Goal: Information Seeking & Learning: Understand process/instructions

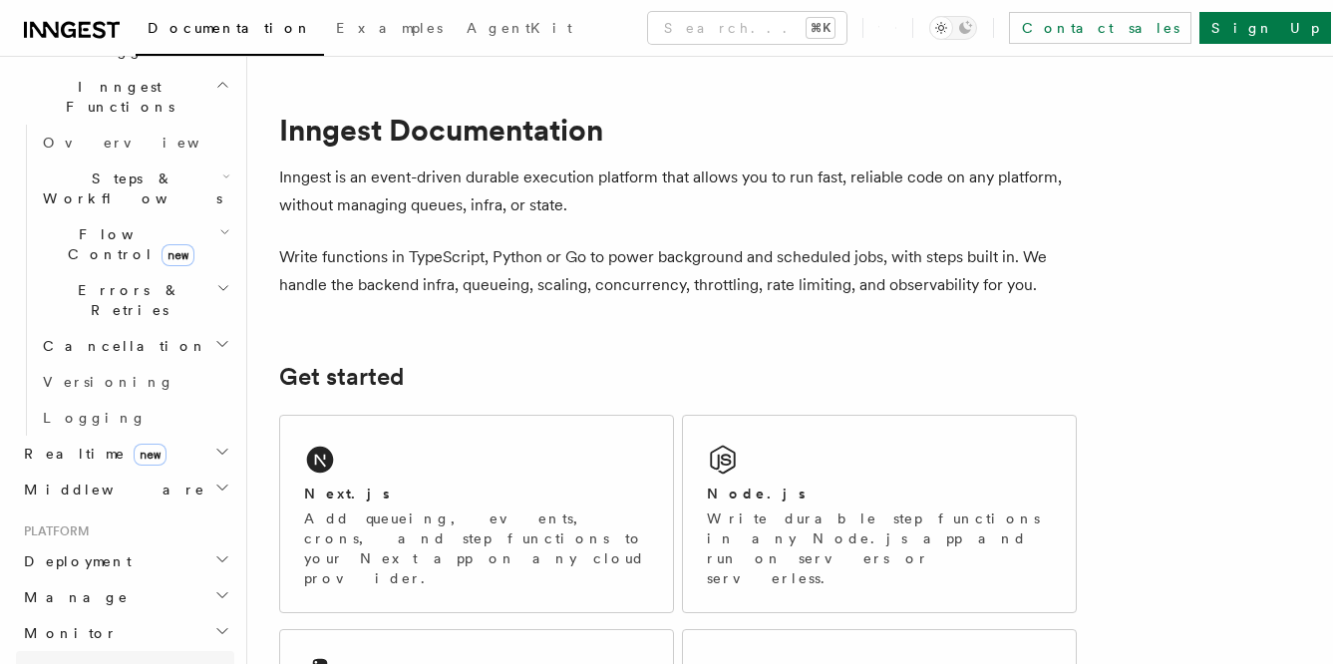
scroll to position [847, 0]
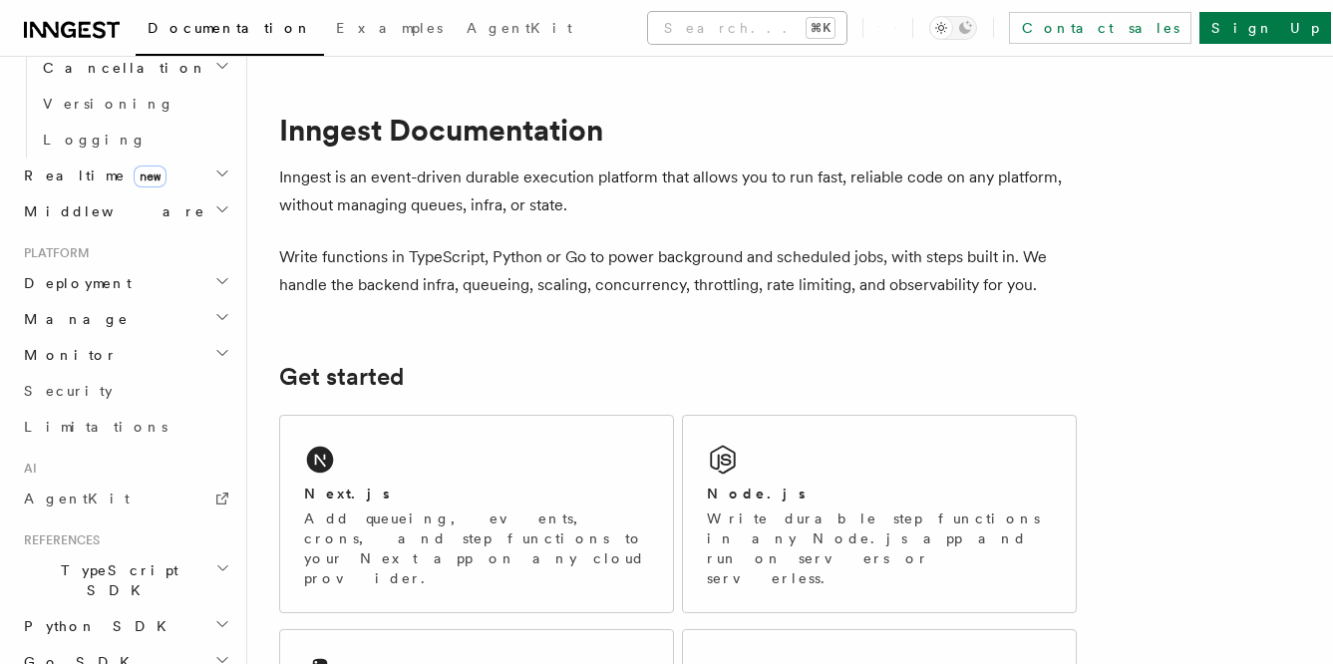
click at [749, 32] on button "Search... ⌘K" at bounding box center [747, 28] width 198 height 32
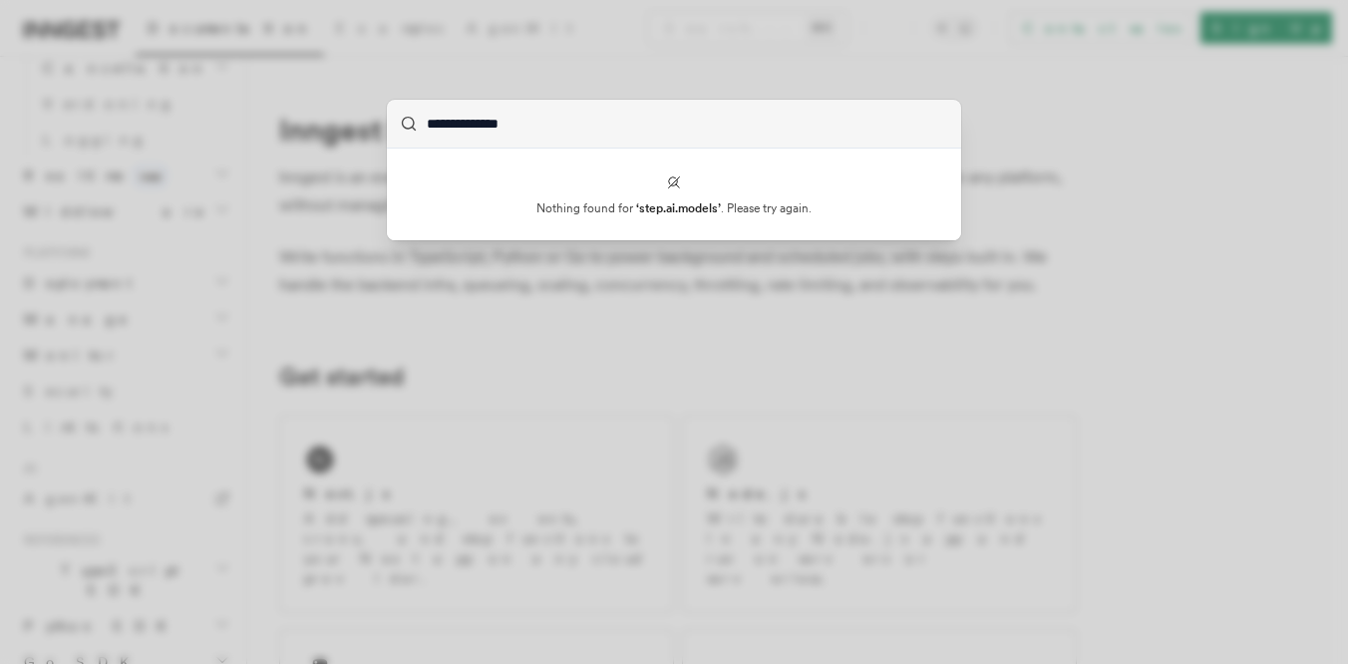
type input "**********"
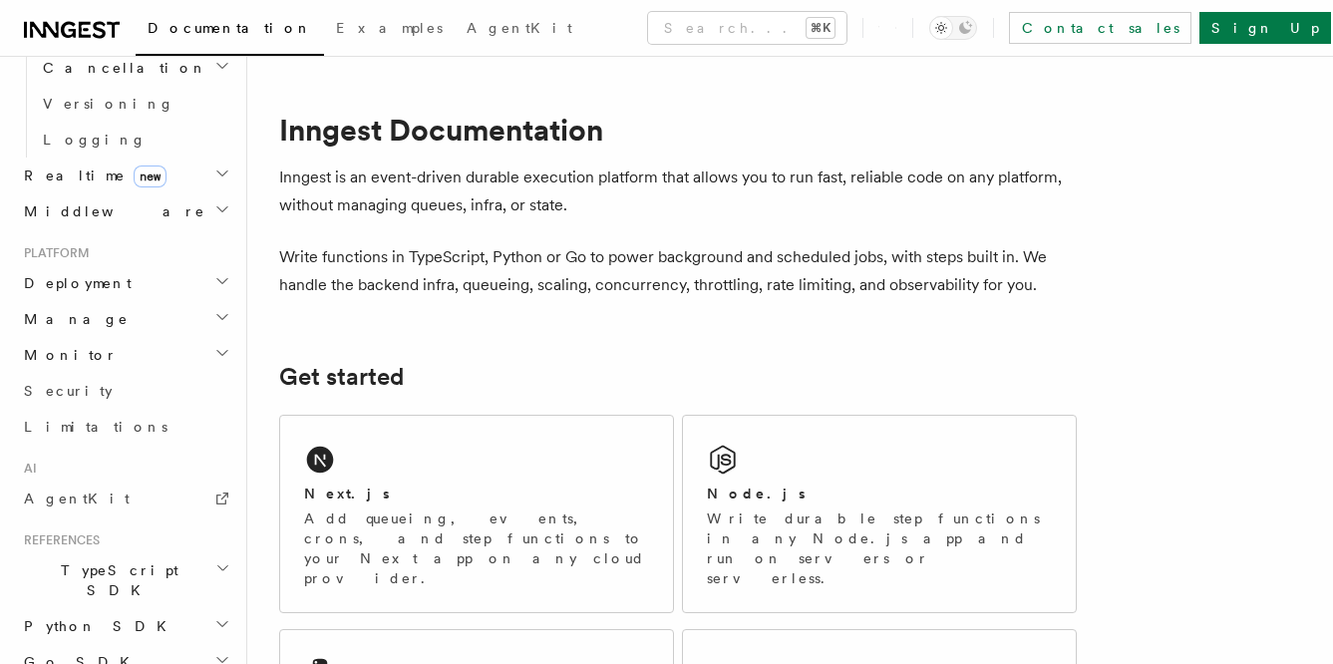
click at [623, 193] on p "Inngest is an event-driven durable execution platform that allows you to run fa…" at bounding box center [678, 192] width 798 height 56
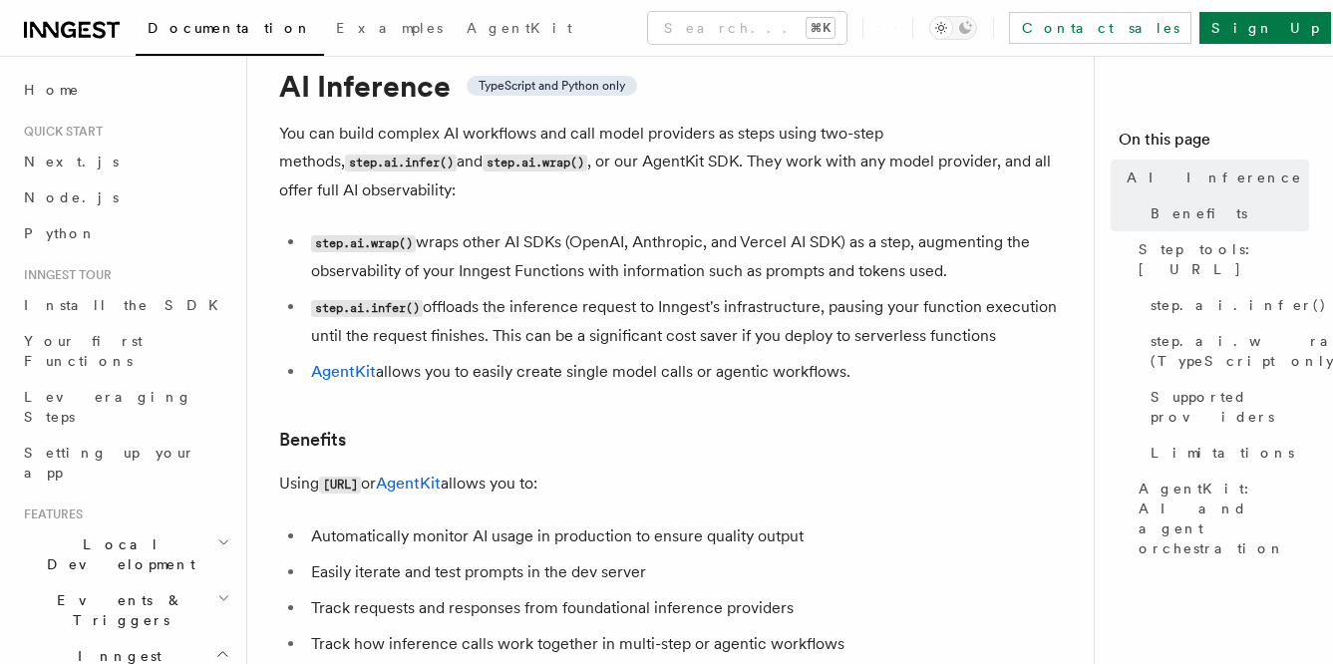
scroll to position [90, 0]
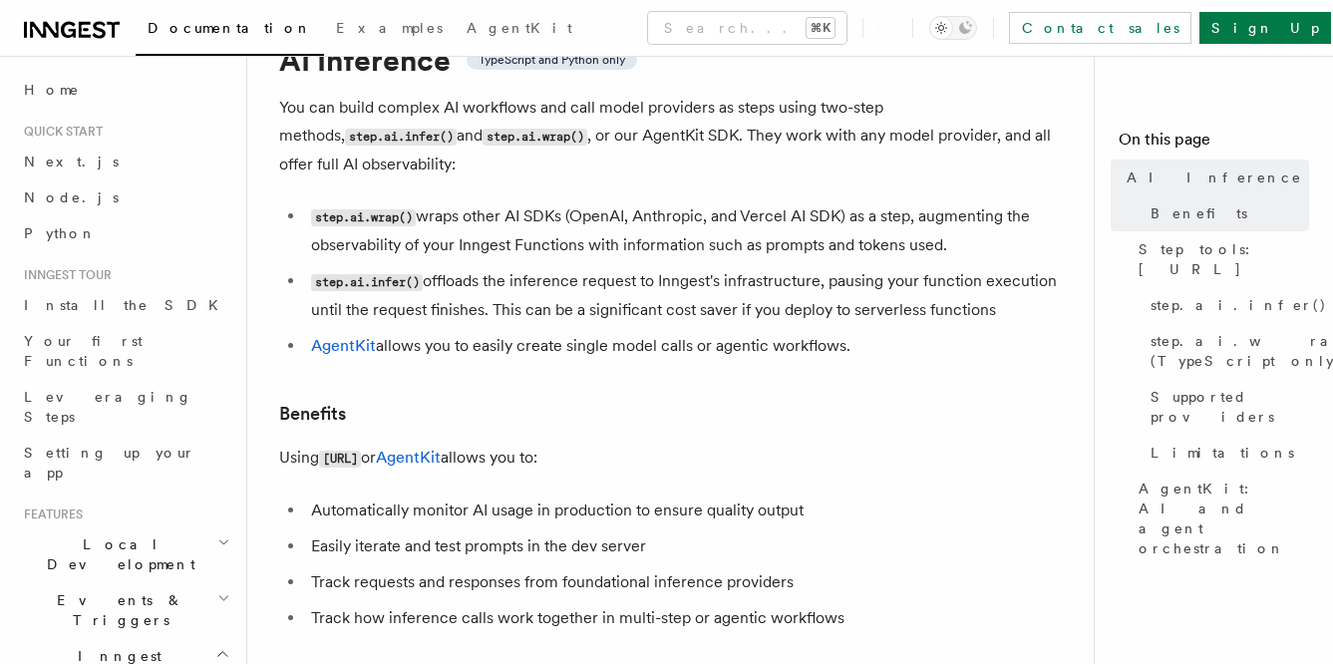
click at [548, 400] on h3 "Benefits" at bounding box center [678, 414] width 798 height 28
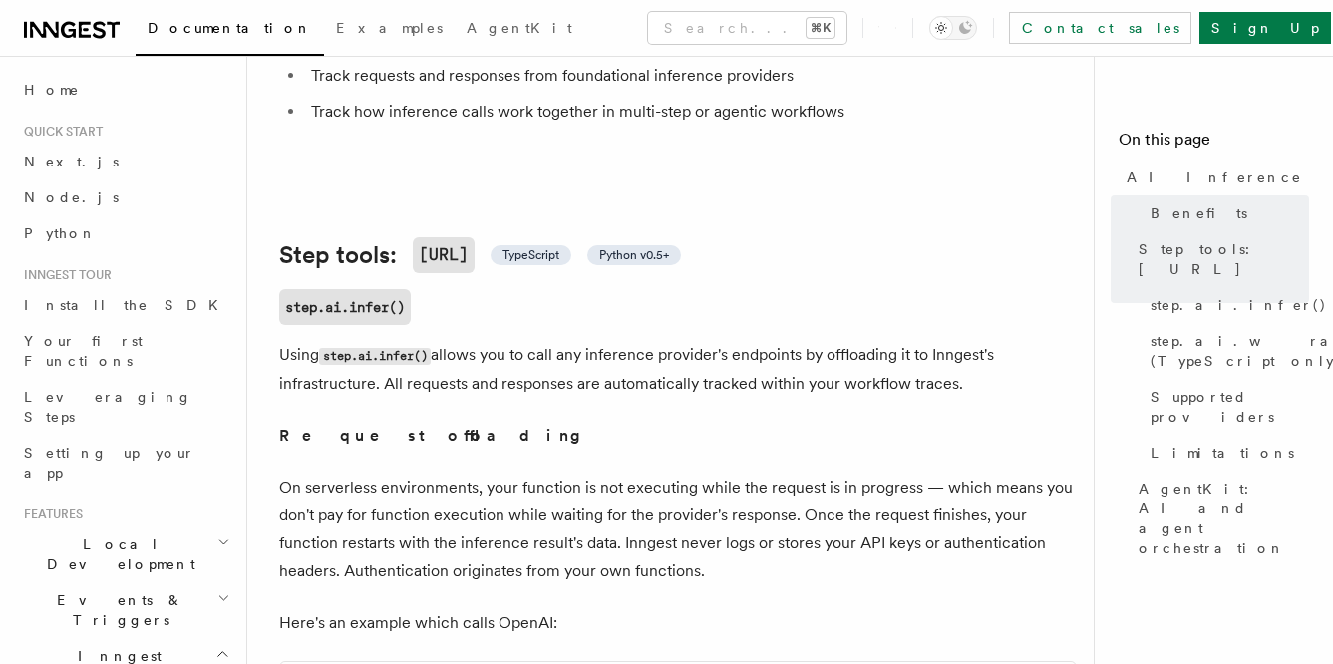
scroll to position [2448, 0]
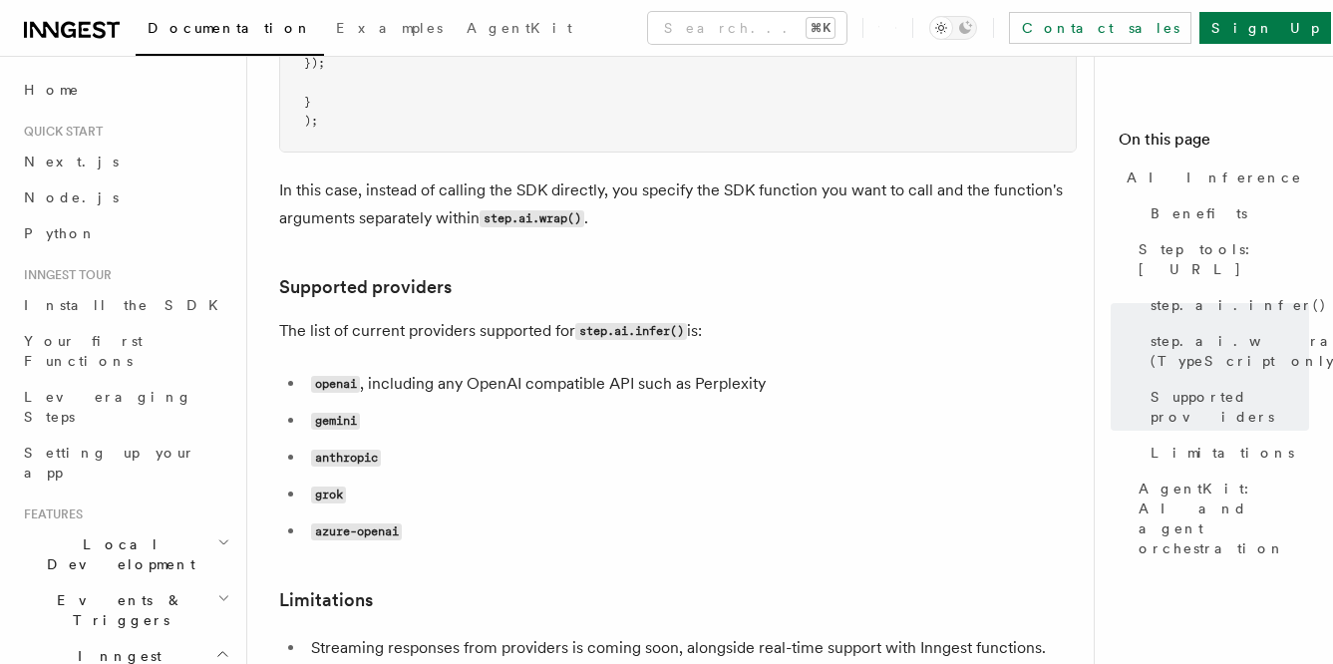
click at [320, 413] on code "gemini" at bounding box center [335, 421] width 49 height 17
click at [563, 370] on ul "openai , including any OpenAI compatible API such as Perplexity gemini anthropi…" at bounding box center [678, 458] width 798 height 176
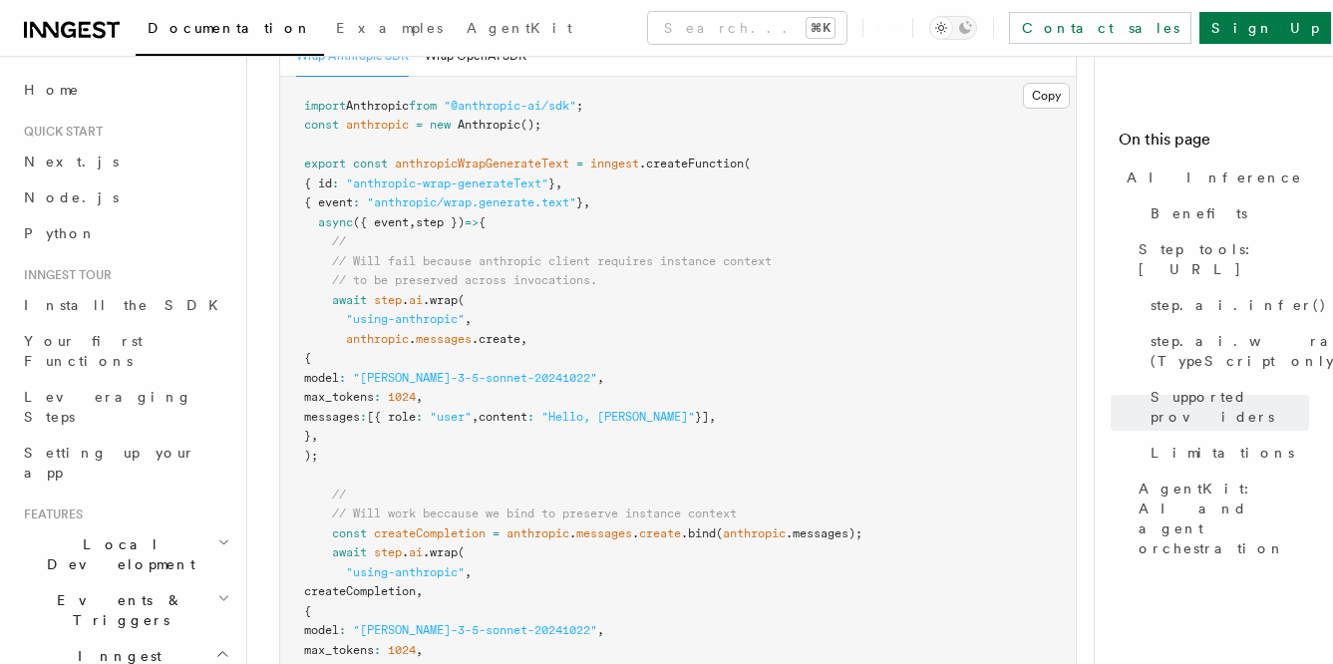
scroll to position [3231, 0]
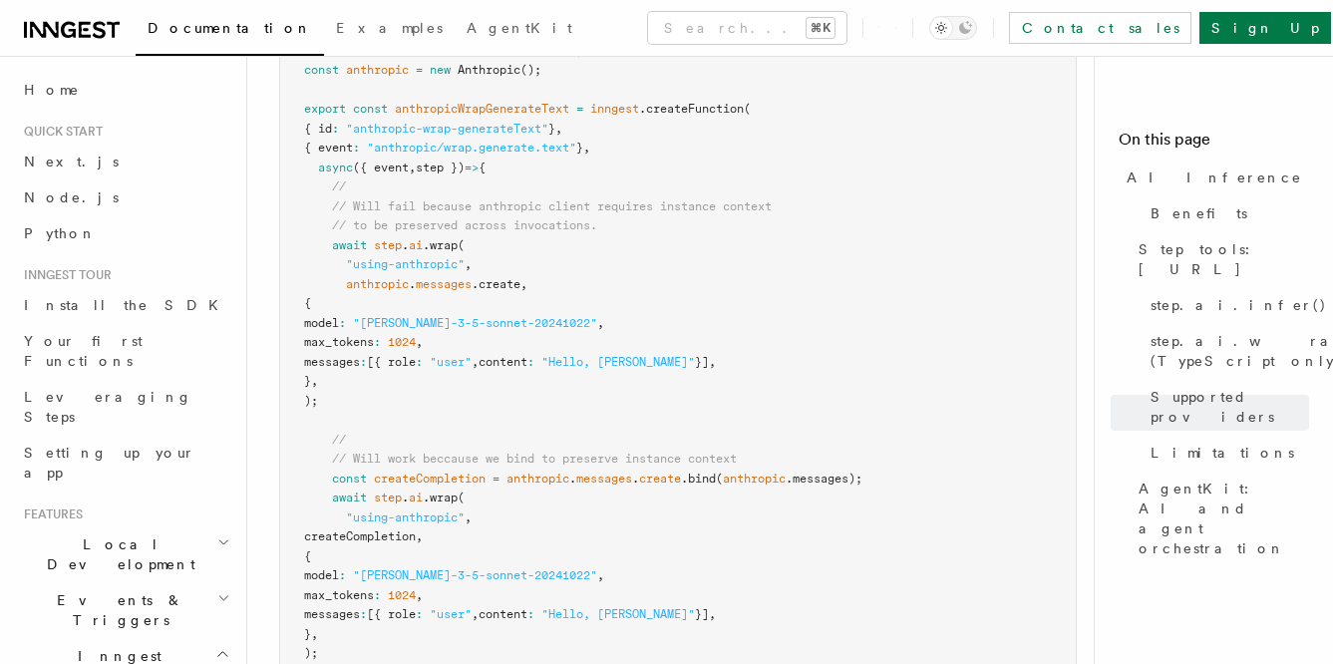
click at [592, 347] on pre "import Anthropic from "@anthropic-ai/sdk" ; const anthropic = new Anthropic ();…" at bounding box center [678, 372] width 796 height 701
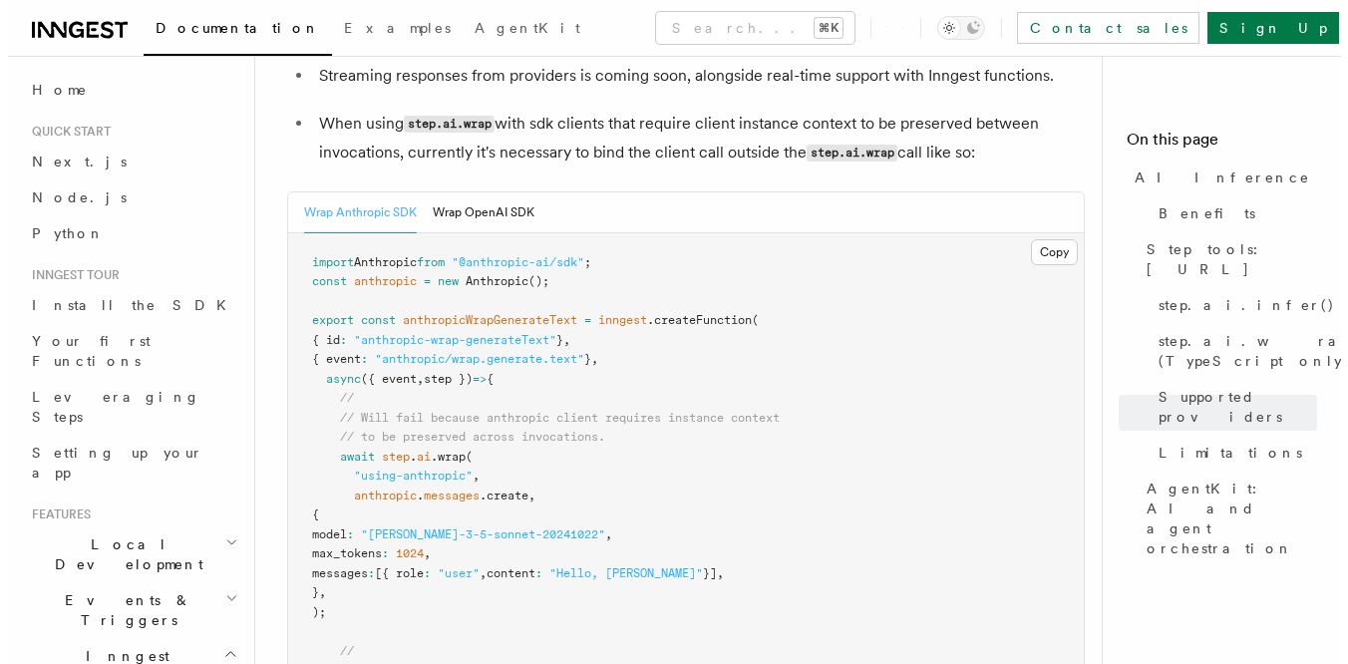
scroll to position [3046, 0]
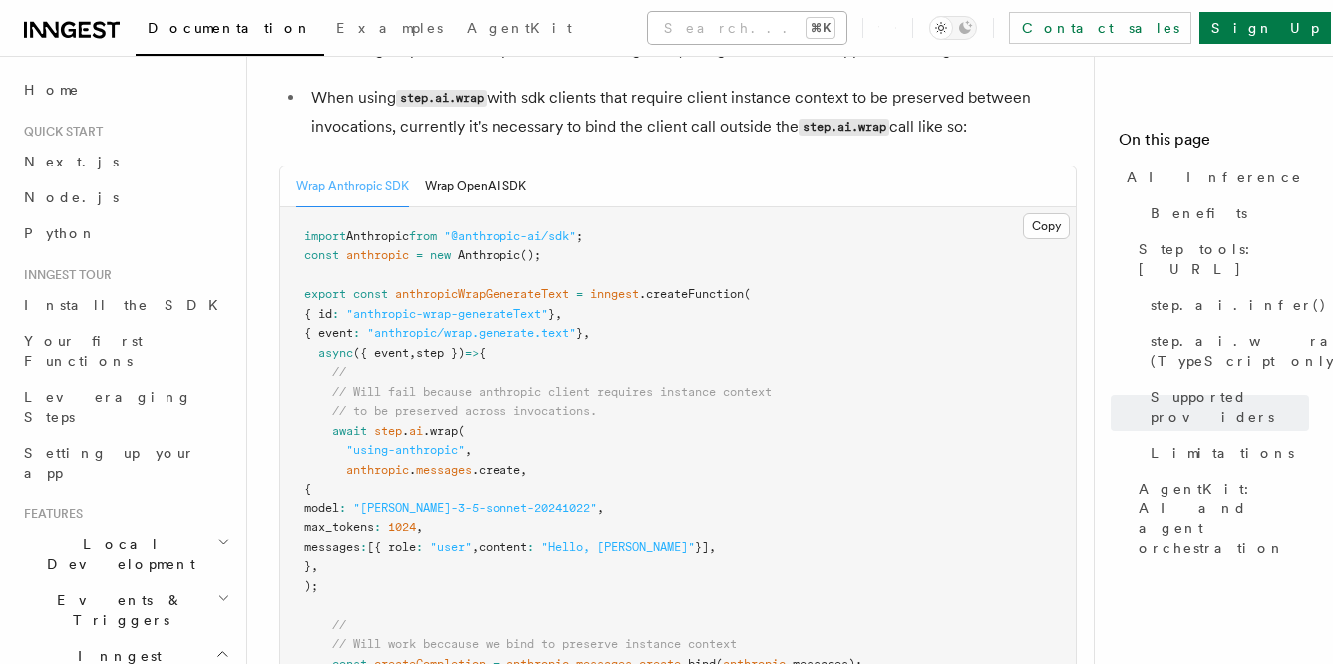
click at [672, 31] on button "Search... ⌘K" at bounding box center [747, 28] width 198 height 32
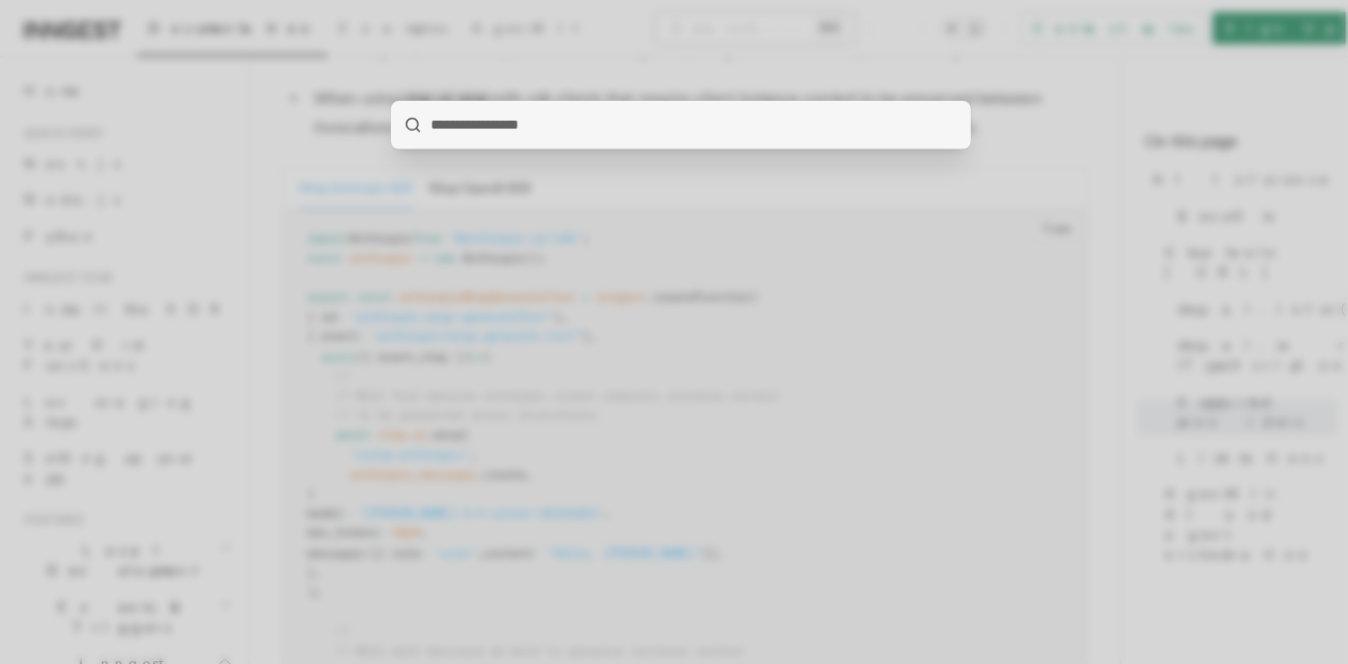
click at [672, 31] on div at bounding box center [674, 332] width 1348 height 664
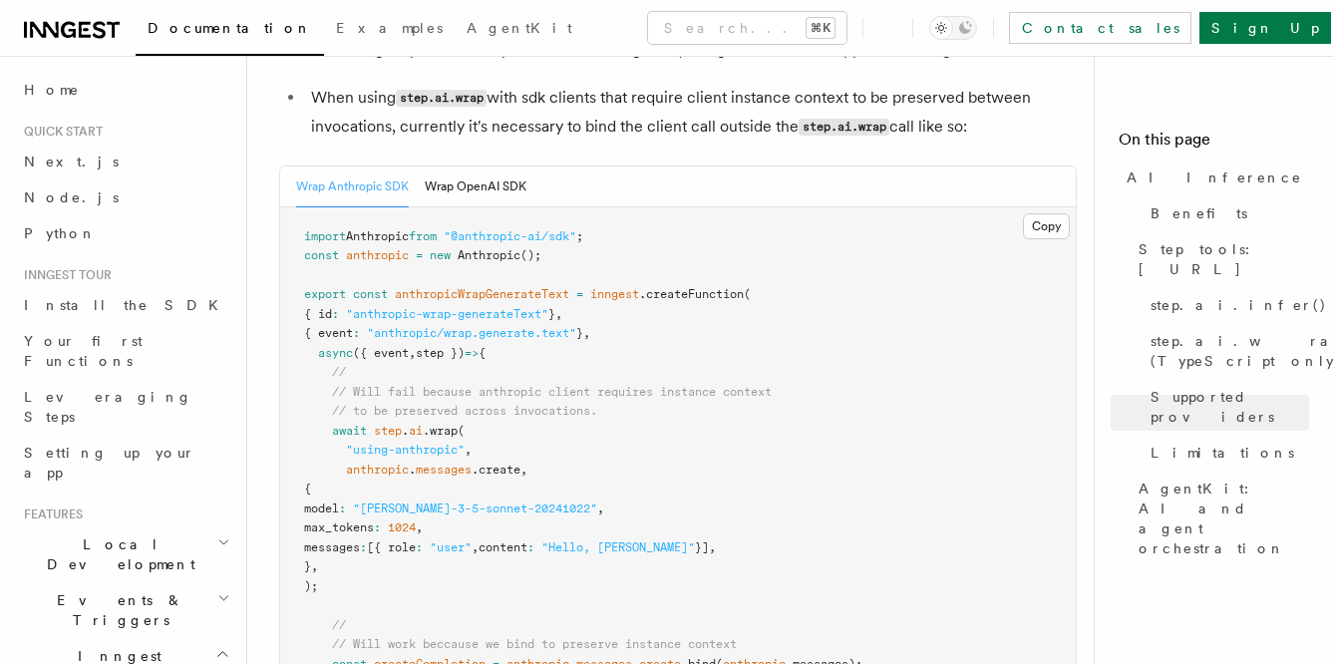
click at [672, 31] on button "Search... ⌘K" at bounding box center [747, 28] width 198 height 32
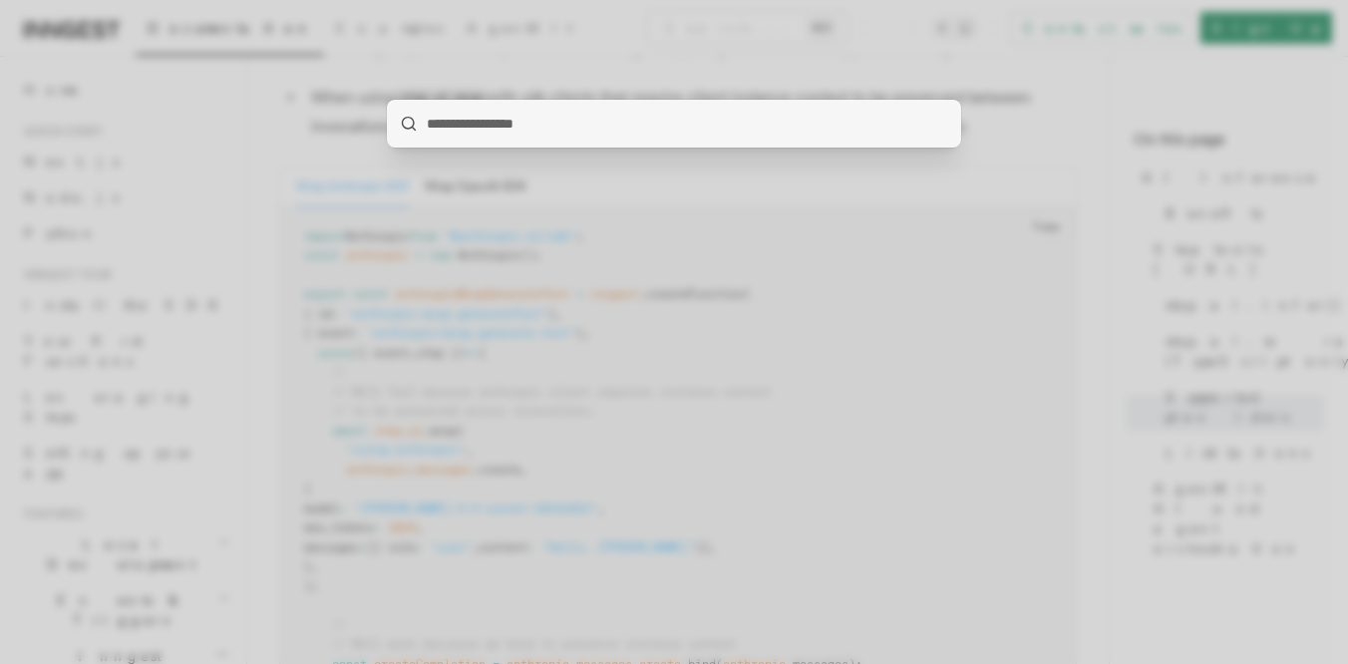
type input "**********"
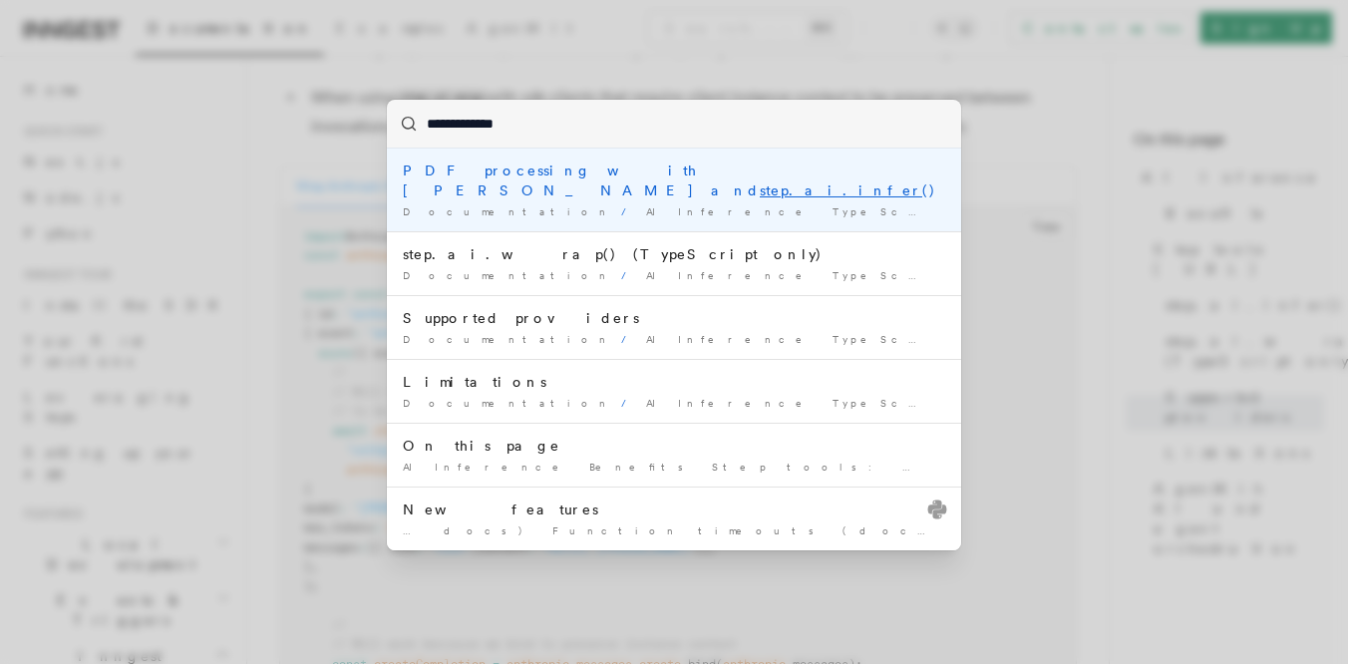
click at [766, 170] on div "PDF processing with [PERSON_NAME] and step.ai.infer ()" at bounding box center [674, 181] width 542 height 40
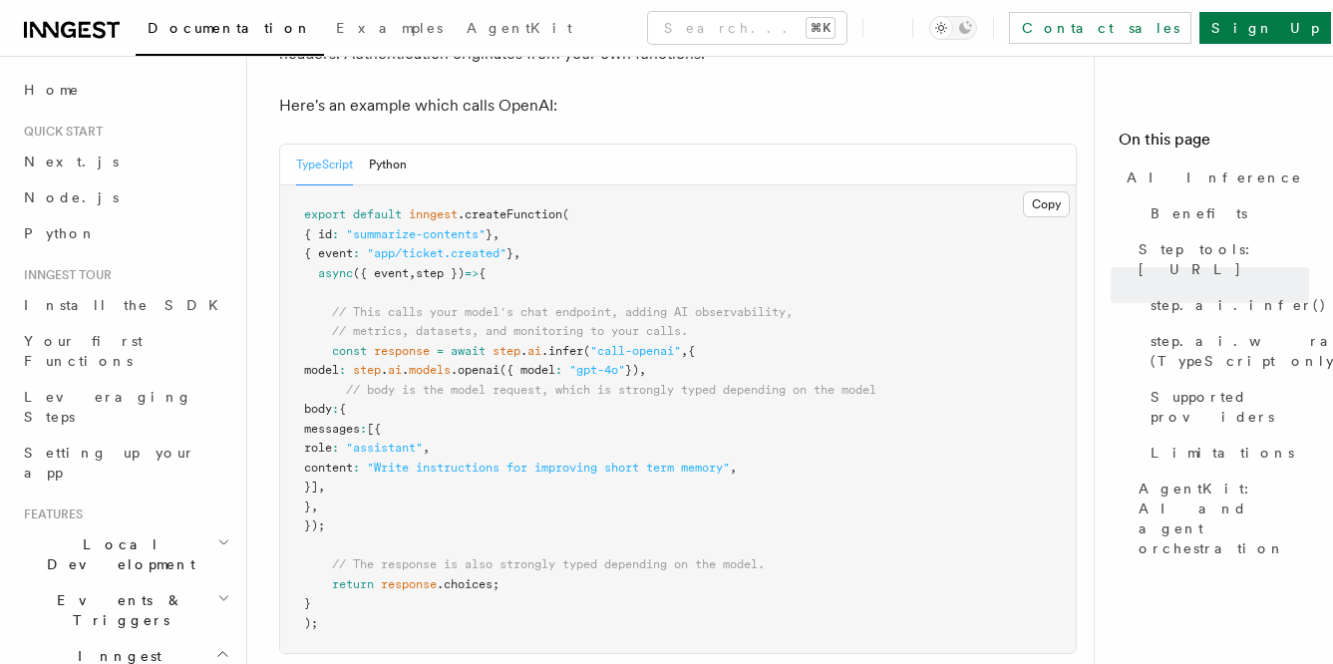
scroll to position [1169, 0]
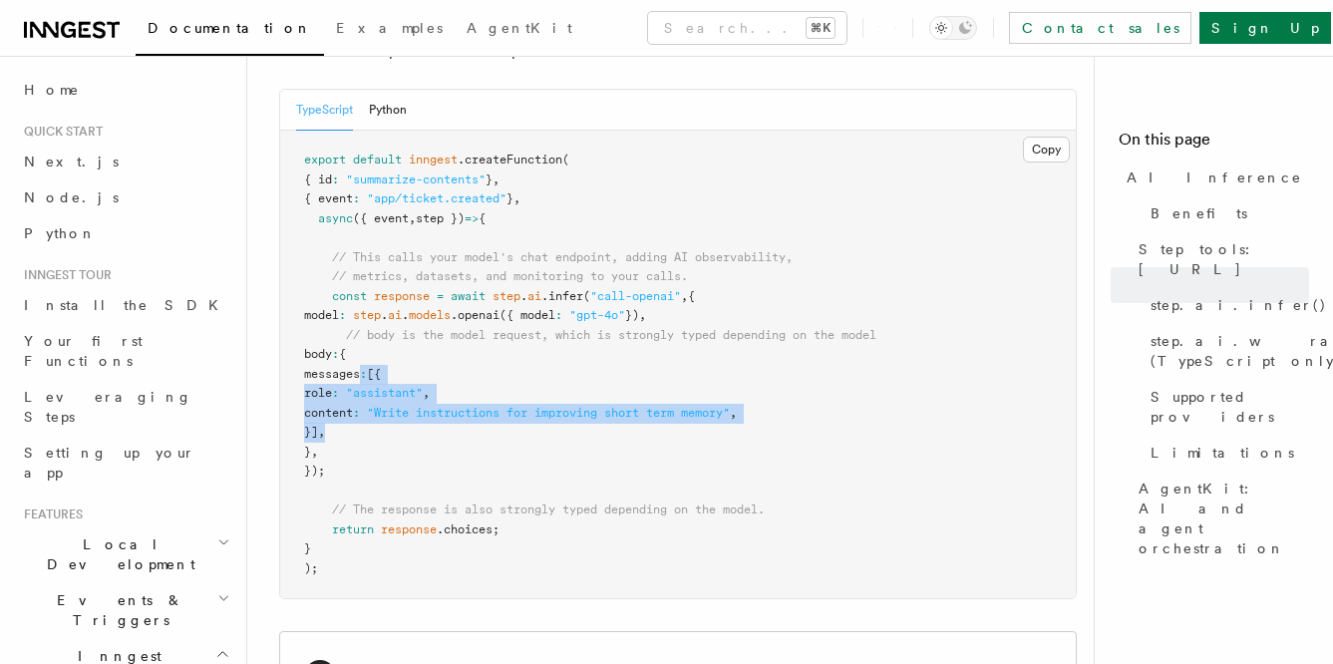
drag, startPoint x: 385, startPoint y: 407, endPoint x: 396, endPoint y: 359, distance: 49.1
click at [362, 347] on pre "export default inngest .createFunction ( { id : "summarize-contents" } , { even…" at bounding box center [678, 365] width 796 height 468
copy code "messages : [{ role : "assistant" , content : "Write instructions for improving …"
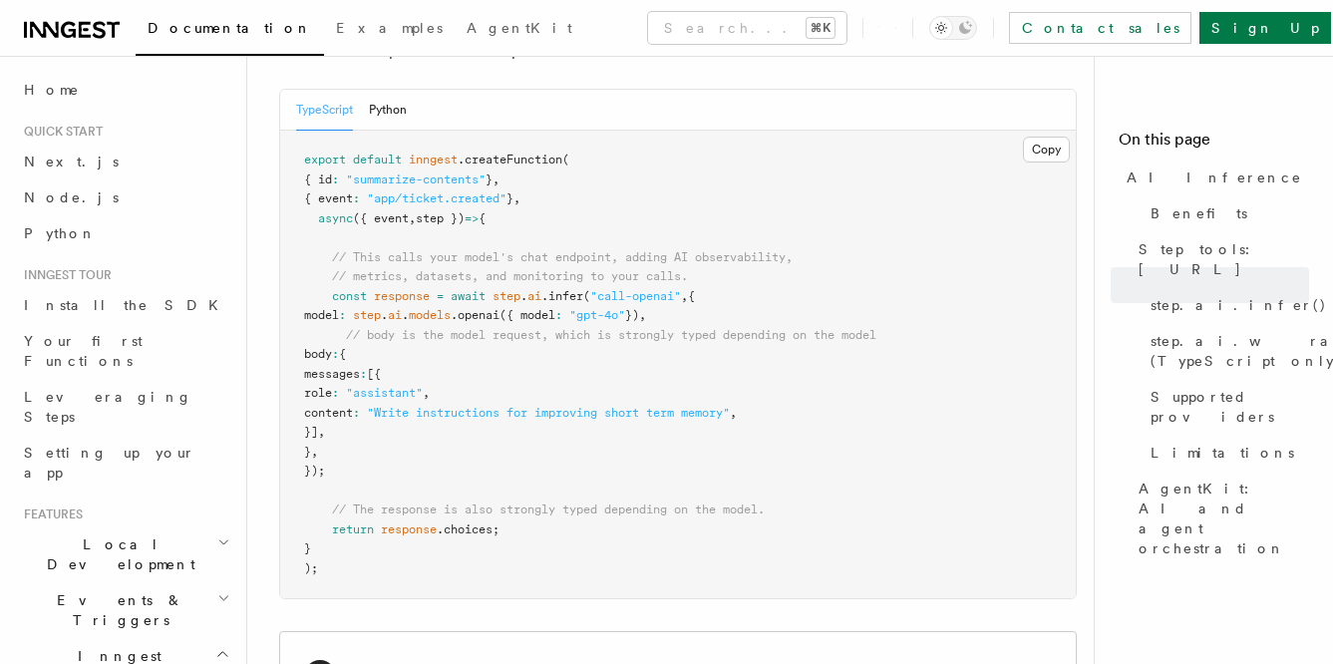
click at [605, 289] on span ""call-openai"" at bounding box center [635, 296] width 91 height 14
drag, startPoint x: 723, startPoint y: 289, endPoint x: 348, endPoint y: 294, distance: 374.9
click at [348, 294] on pre "export default inngest .createFunction ( { id : "summarize-contents" } , { even…" at bounding box center [678, 365] width 796 height 468
copy span "model : step . ai . models .openai ({ model : "gpt-4o" }) ,"
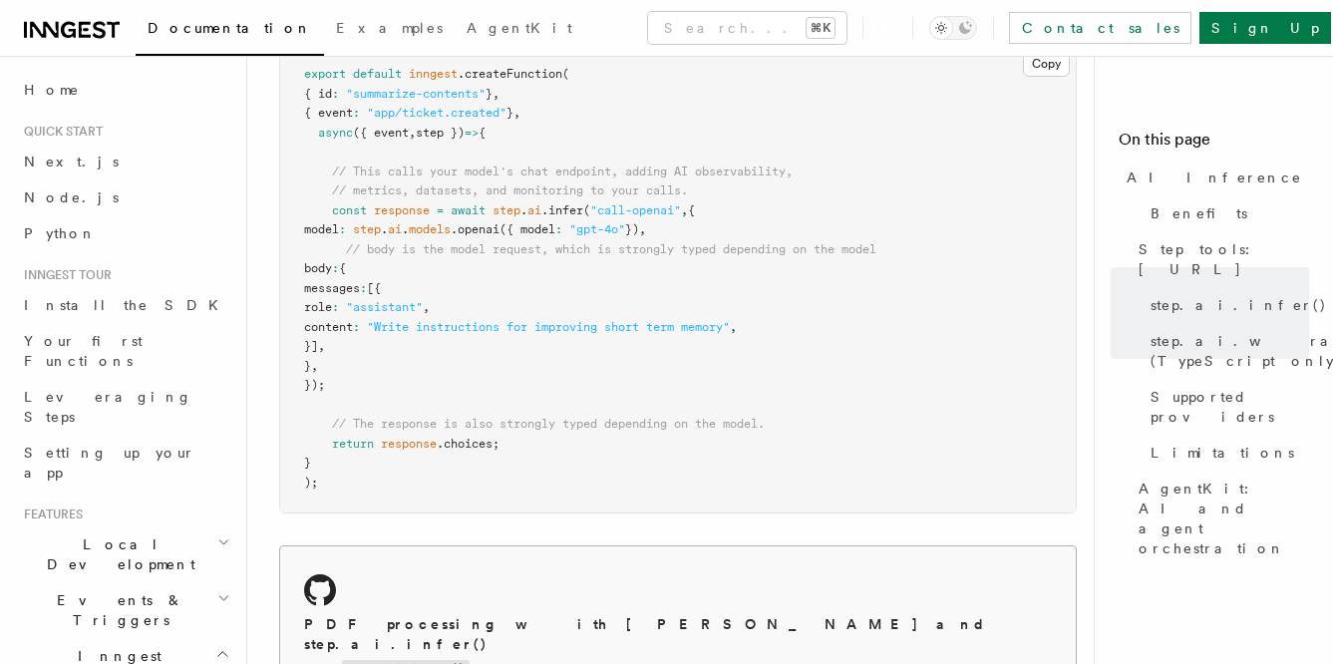
scroll to position [1171, 0]
